Goal: Navigation & Orientation: Find specific page/section

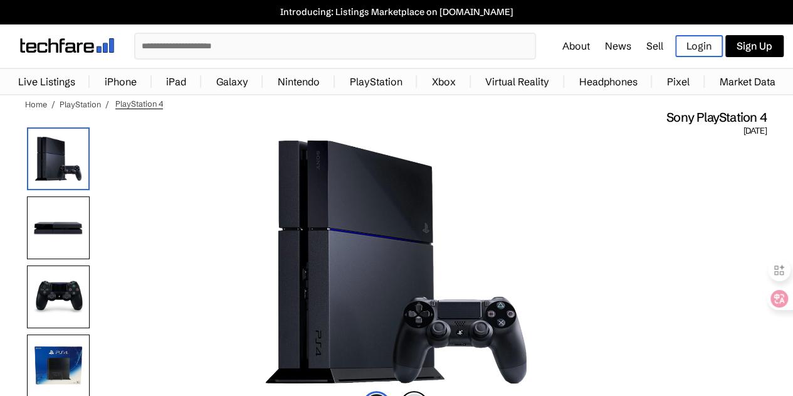
click at [66, 40] on img at bounding box center [67, 45] width 94 height 14
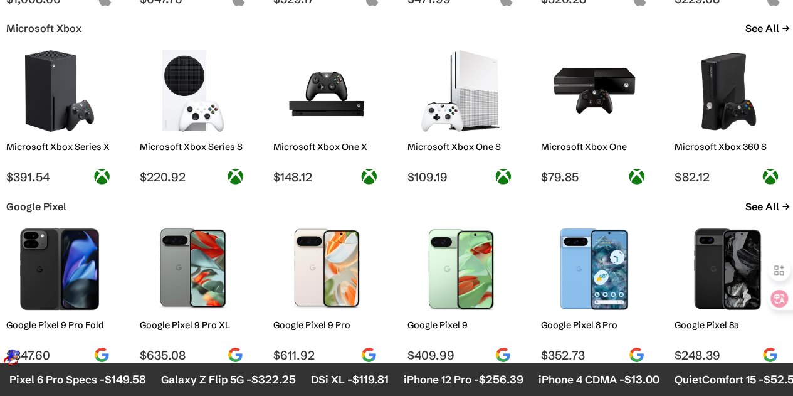
scroll to position [1982, 0]
